Goal: Navigation & Orientation: Find specific page/section

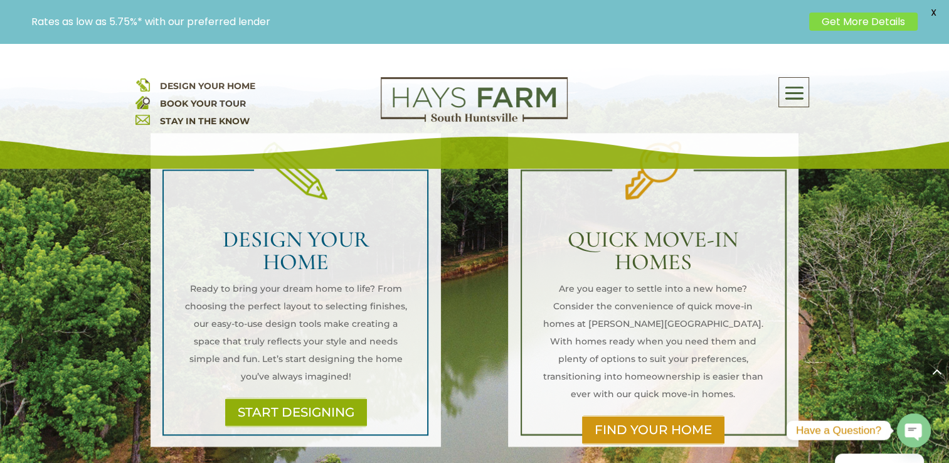
scroll to position [1497, 0]
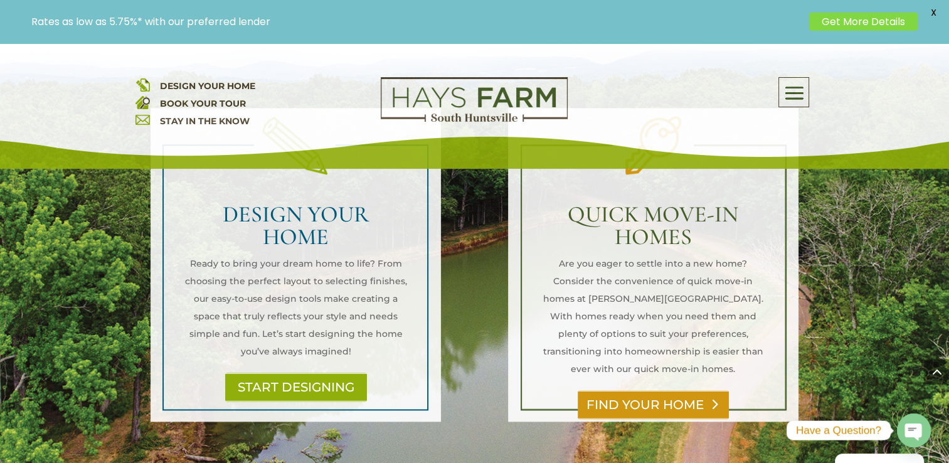
click at [654, 390] on link "FIND YOUR HOME" at bounding box center [653, 404] width 151 height 29
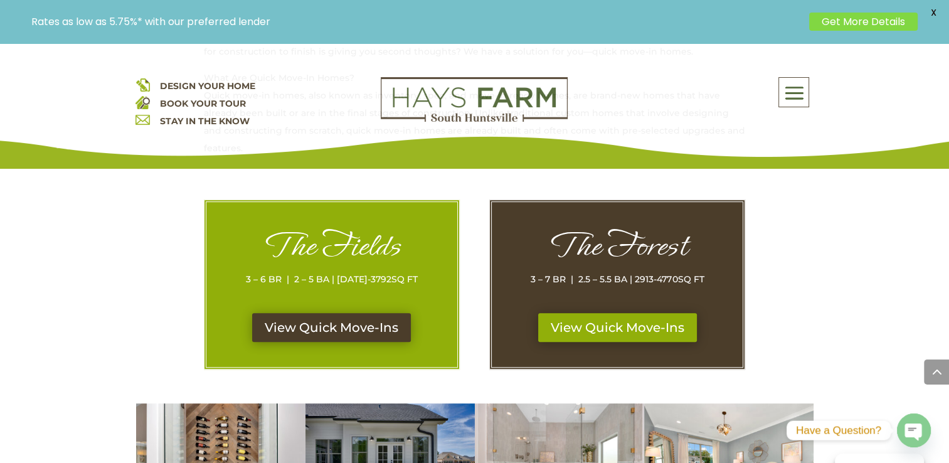
scroll to position [610, 0]
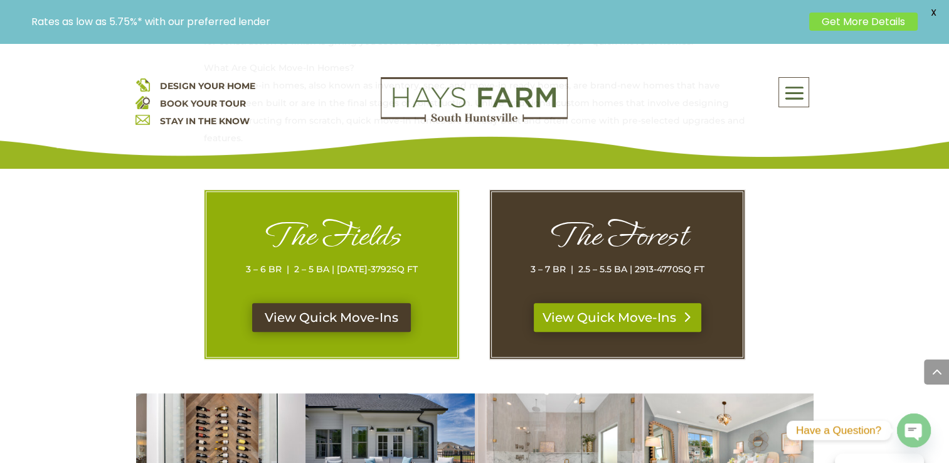
click at [643, 317] on link "View Quick Move-Ins" at bounding box center [617, 317] width 167 height 29
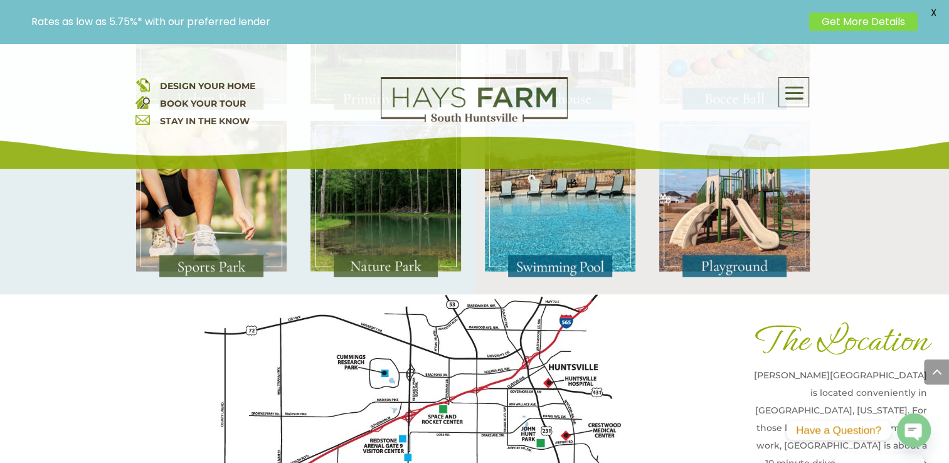
scroll to position [3194, 0]
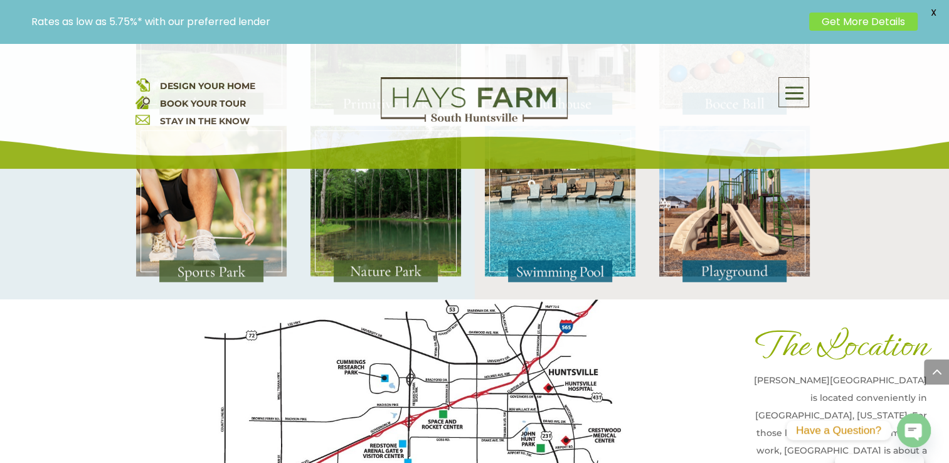
click at [795, 89] on span at bounding box center [793, 93] width 29 height 29
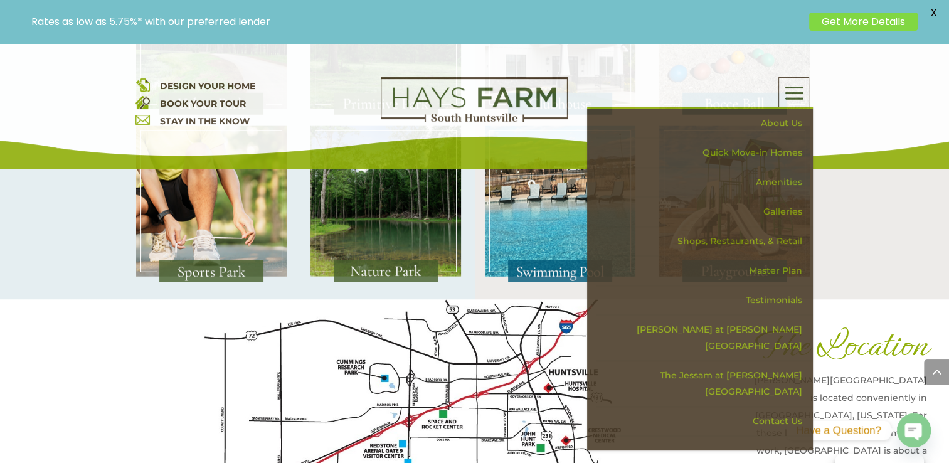
click at [202, 87] on span "DESIGN YOUR HOME" at bounding box center [206, 85] width 95 height 11
